Goal: Task Accomplishment & Management: Complete application form

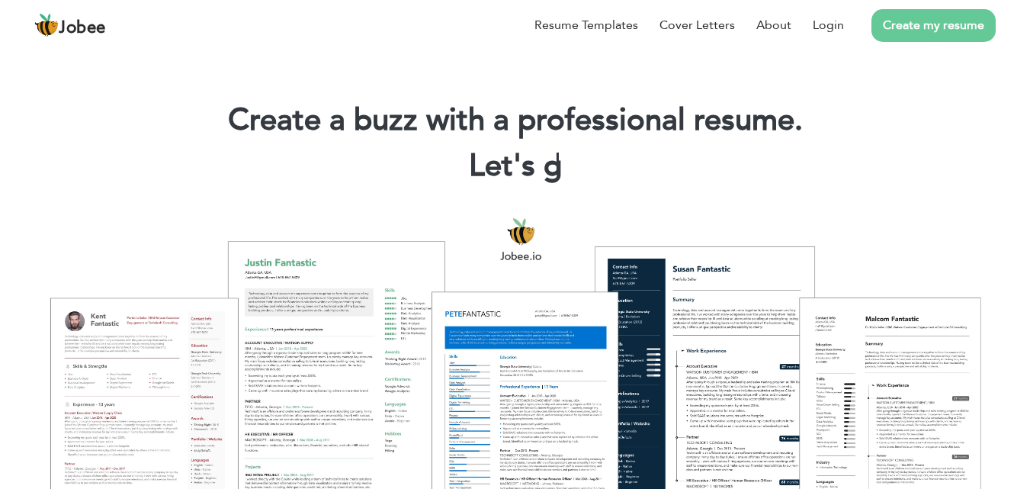
click at [924, 20] on link "Create my resume" at bounding box center [934, 25] width 124 height 33
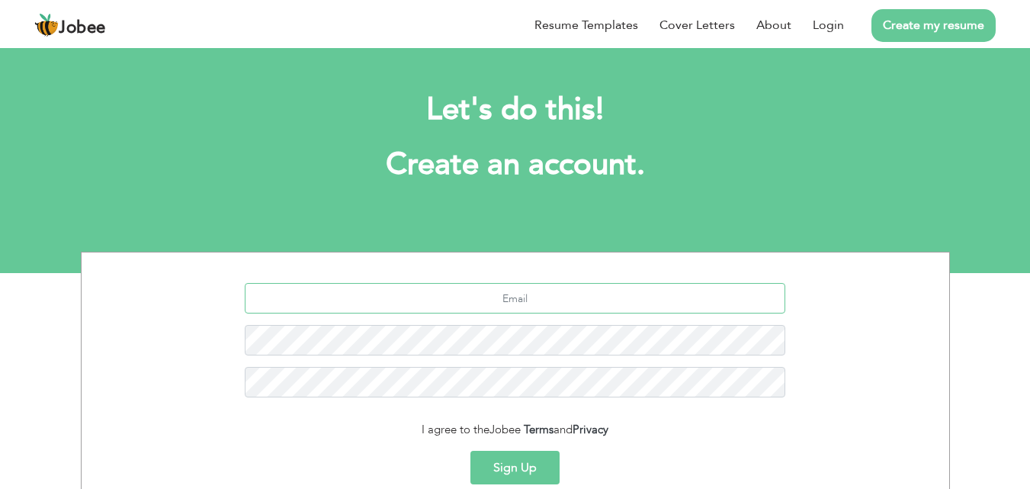
click at [535, 296] on input "text" at bounding box center [515, 298] width 541 height 31
type input "[EMAIL_ADDRESS][DOMAIN_NAME]"
click at [471, 451] on button "Sign Up" at bounding box center [515, 468] width 89 height 34
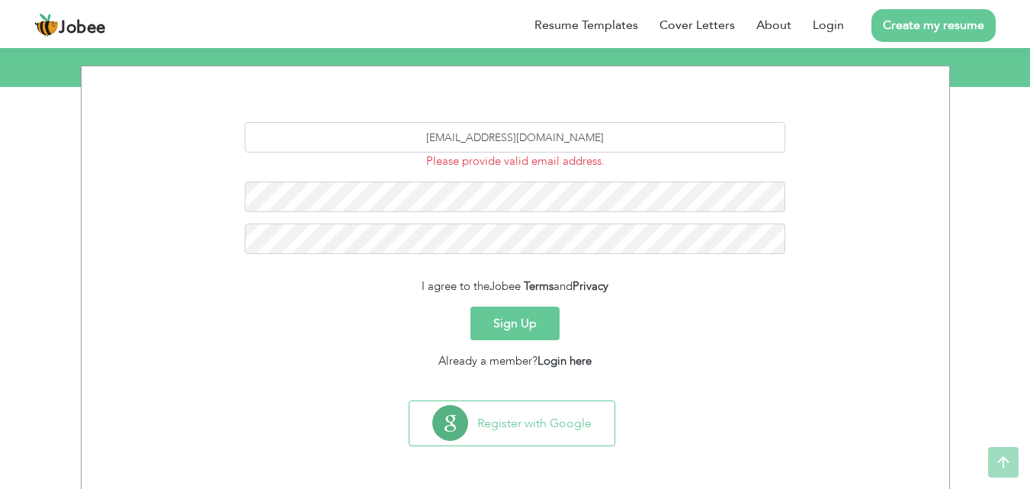
scroll to position [187, 0]
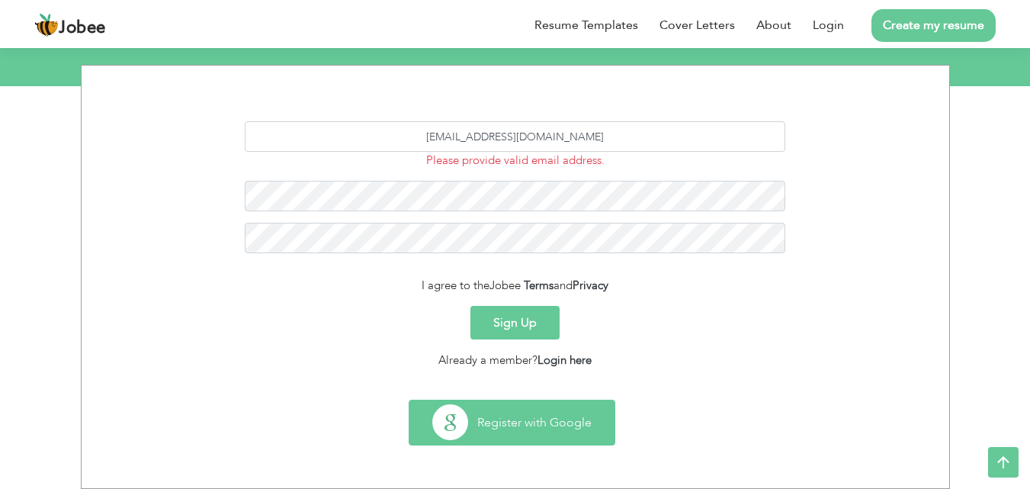
click at [565, 431] on button "Register with Google" at bounding box center [512, 422] width 205 height 44
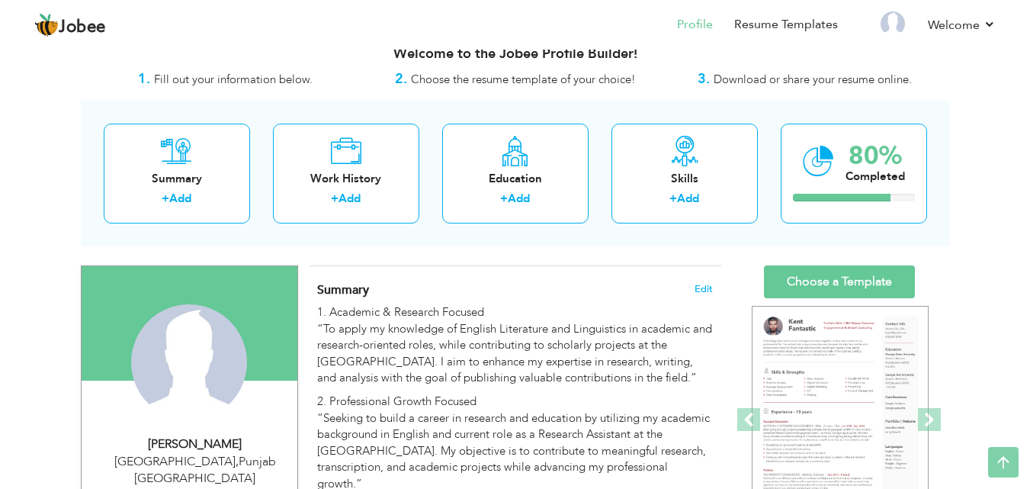
scroll to position [21, 0]
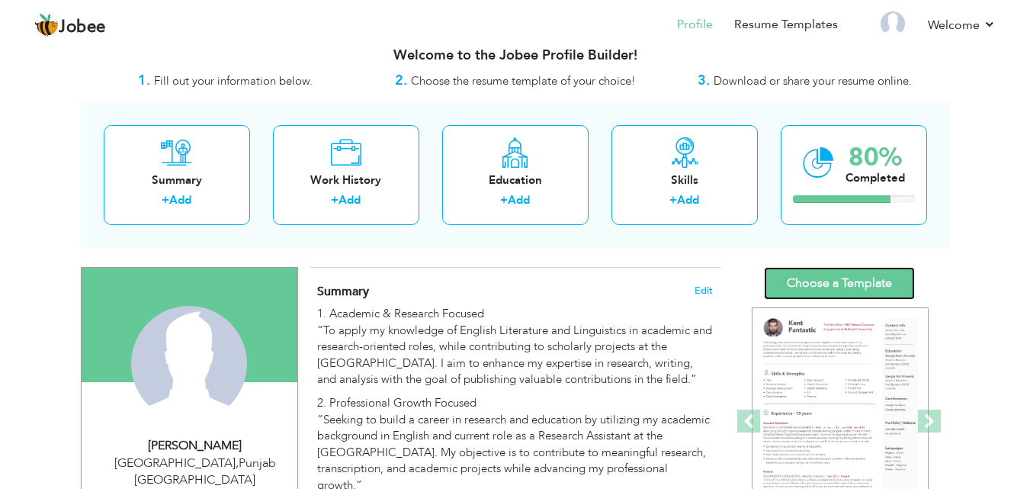
click at [844, 290] on link "Choose a Template" at bounding box center [839, 283] width 151 height 33
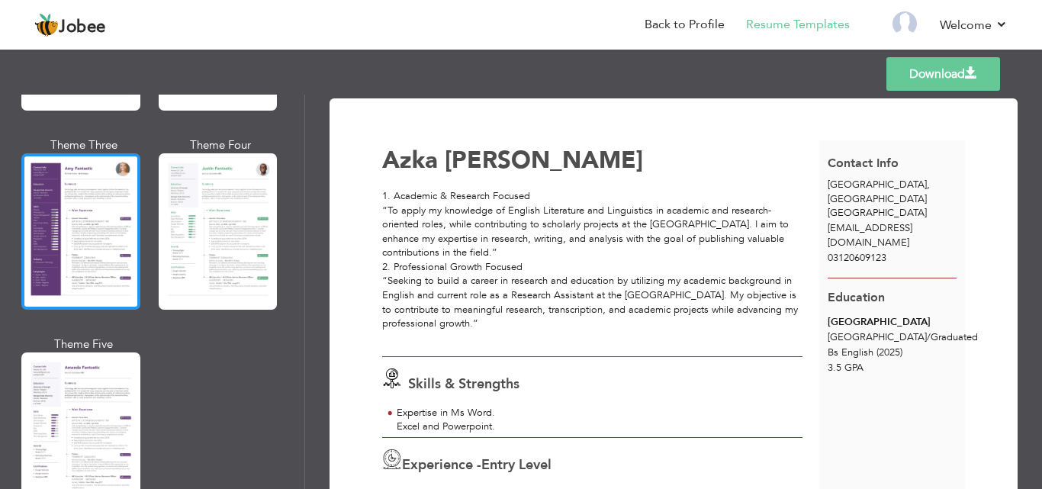
scroll to position [1373, 0]
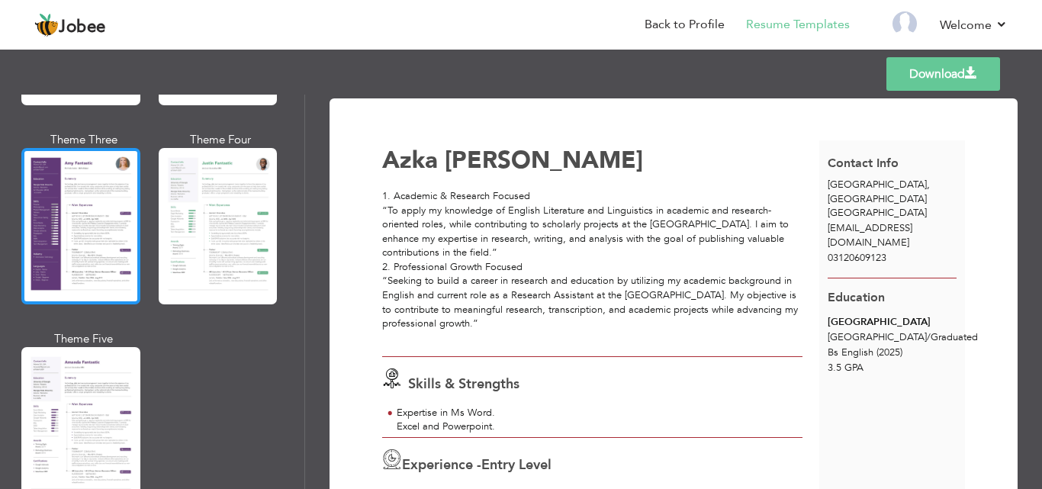
click at [62, 206] on div at bounding box center [80, 226] width 119 height 156
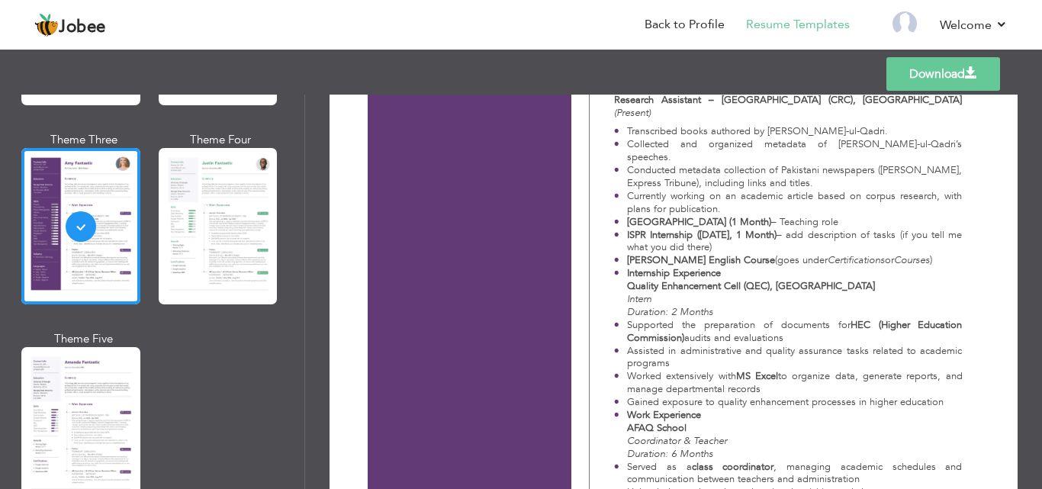
scroll to position [381, 0]
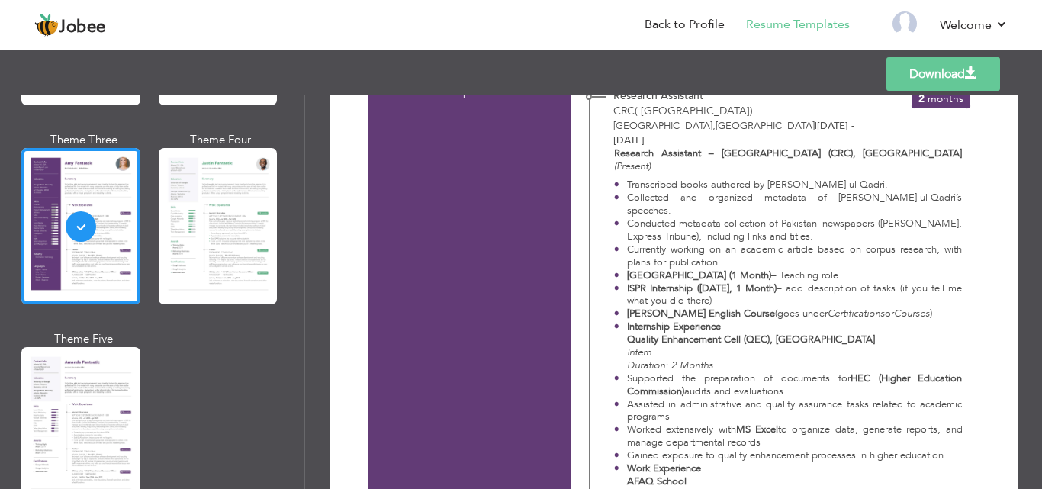
click at [905, 73] on link "Download" at bounding box center [943, 74] width 114 height 34
